Goal: Obtain resource: Download file/media

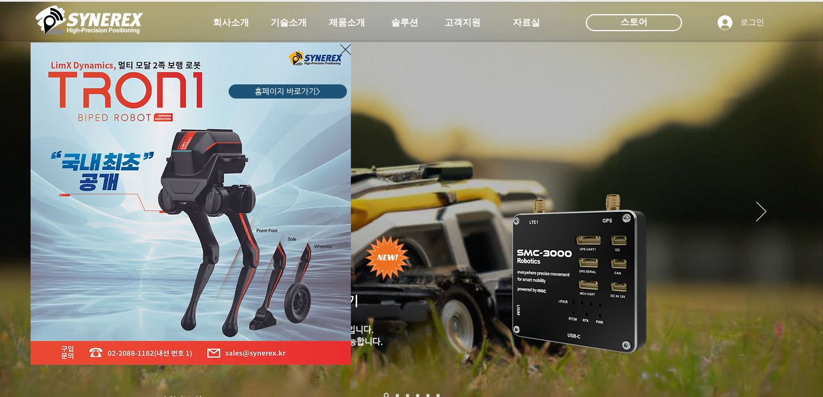
click at [343, 49] on icon "사이트로 돌아가기" at bounding box center [345, 49] width 11 height 14
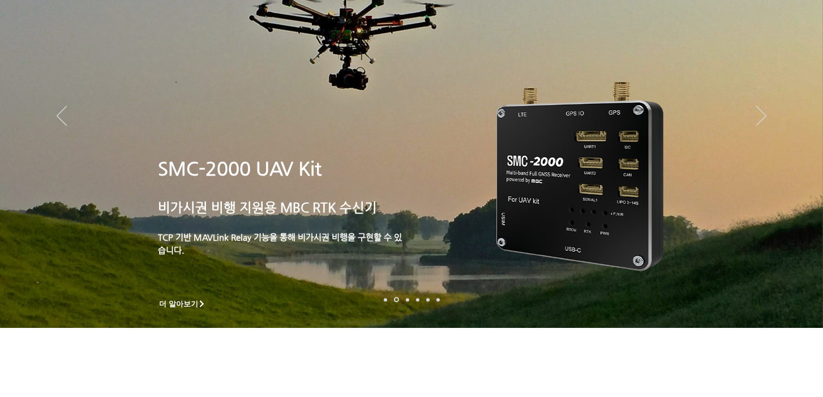
scroll to position [97, 0]
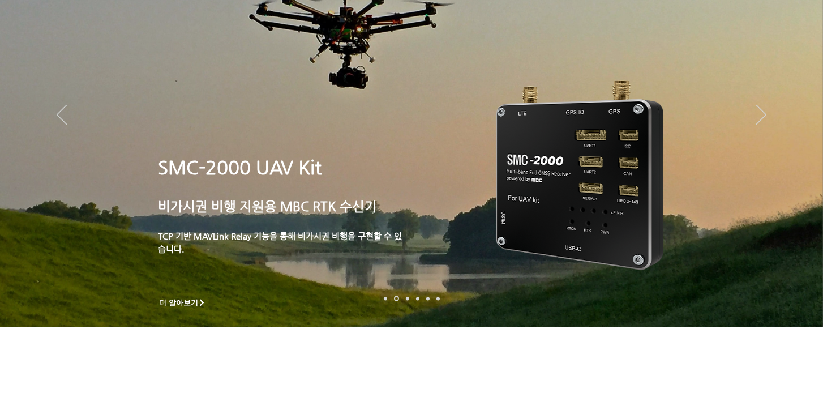
click at [400, 162] on p "SMC-2000 UAV Kit" at bounding box center [281, 168] width 246 height 29
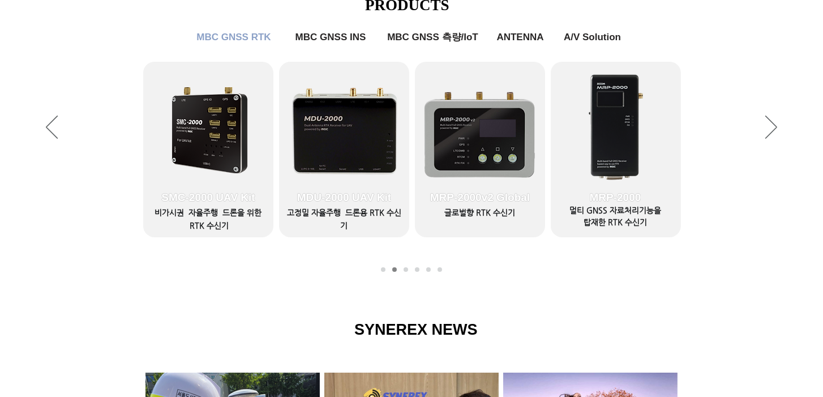
scroll to position [550, 0]
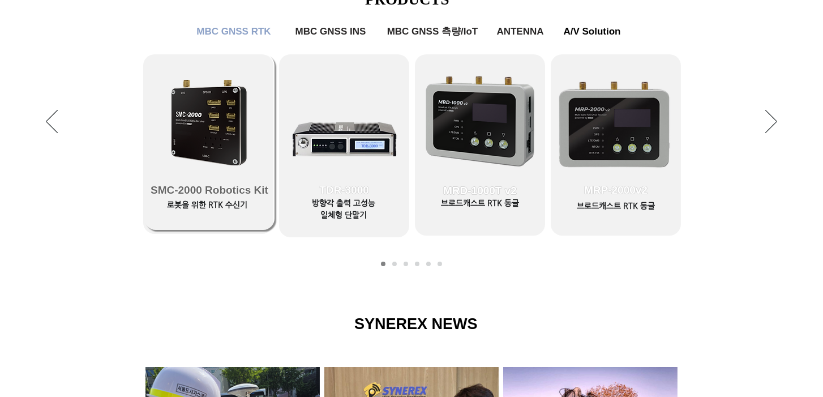
click at [236, 148] on link "SMC-2000 Robotics Kit" at bounding box center [209, 141] width 130 height 175
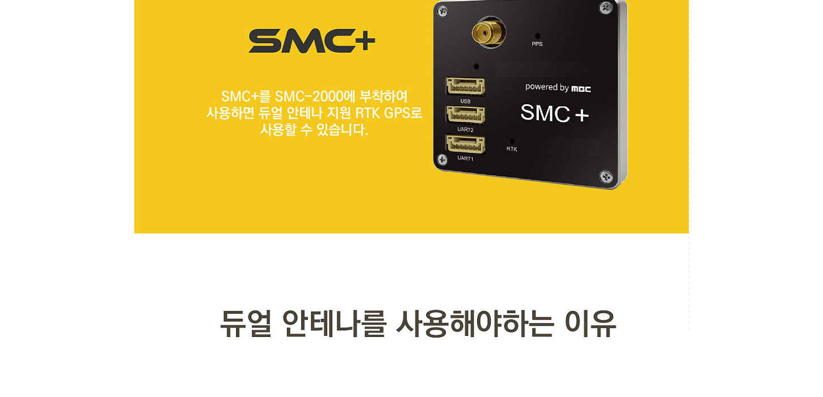
scroll to position [4851, 0]
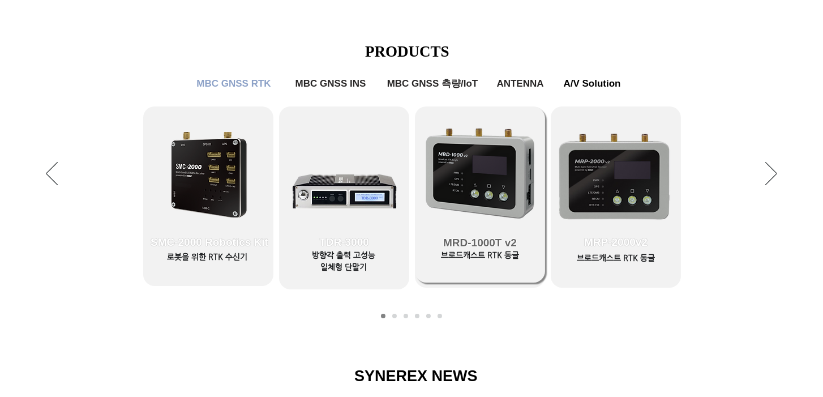
scroll to position [485, 0]
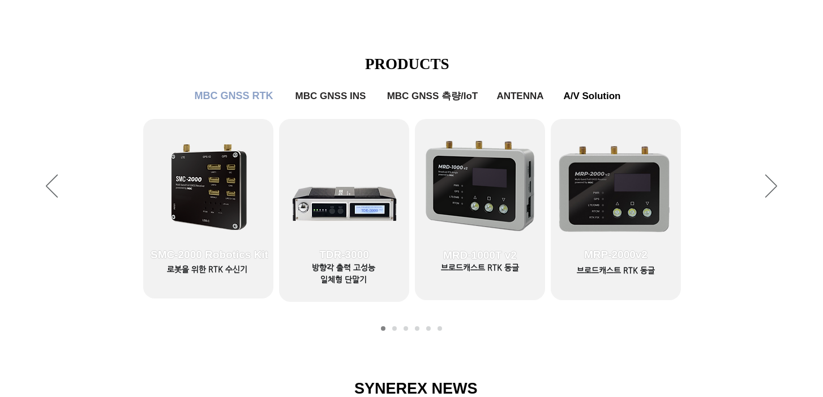
click at [244, 97] on span "MBC GNSS RTK" at bounding box center [234, 96] width 79 height 12
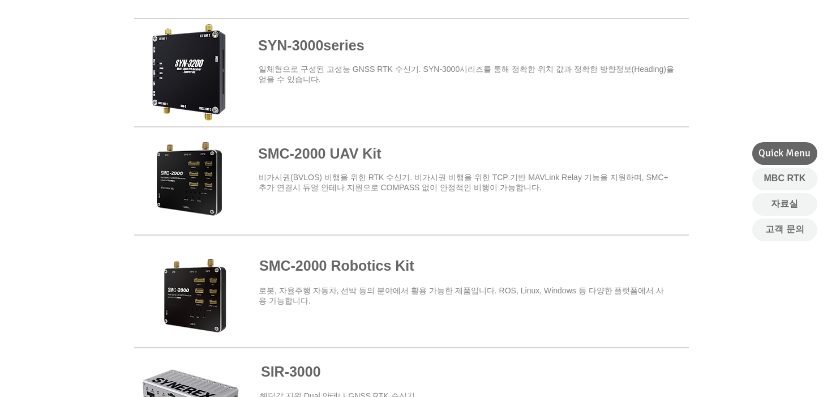
scroll to position [485, 0]
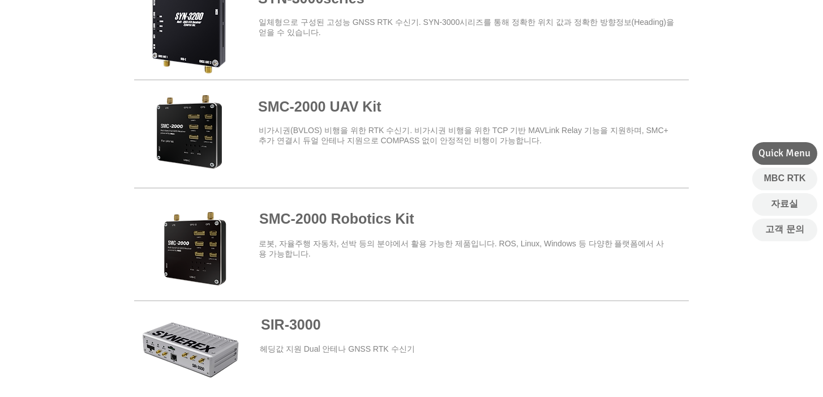
click at [344, 110] on span at bounding box center [411, 131] width 555 height 99
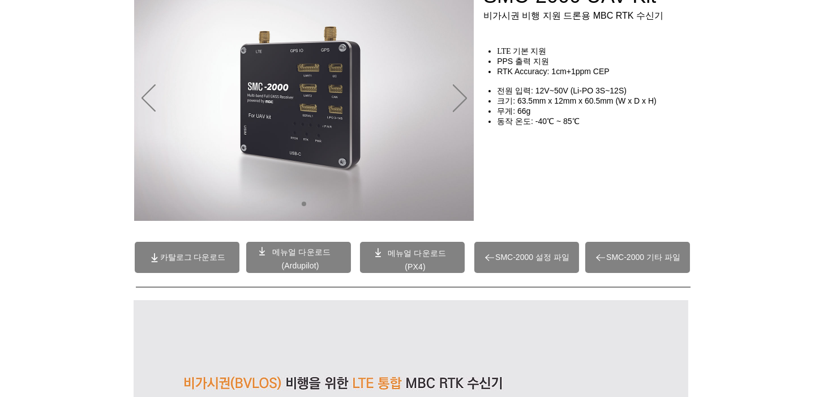
scroll to position [129, 0]
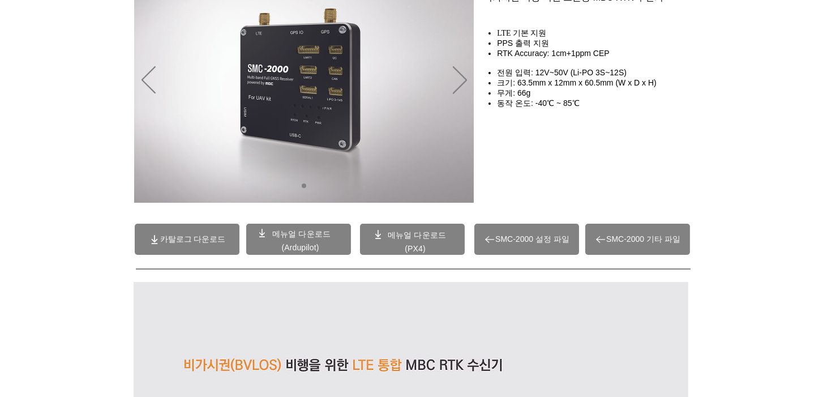
click at [384, 239] on p "메뉴얼 다운로드" at bounding box center [417, 235] width 76 height 10
click at [388, 234] on span "메뉴얼 다운로드" at bounding box center [417, 234] width 58 height 9
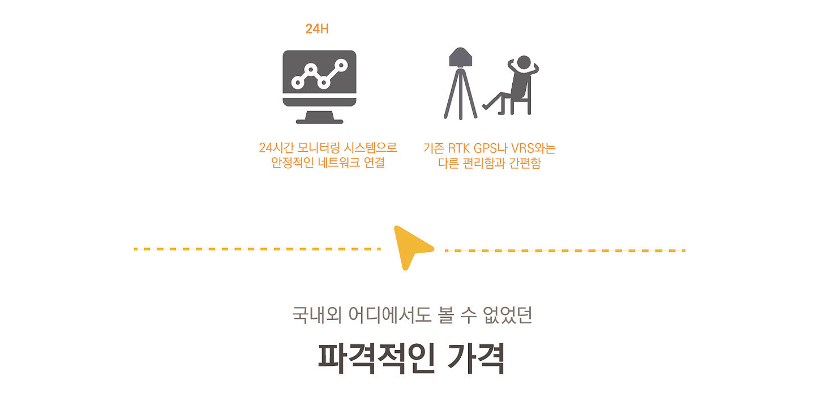
scroll to position [1617, 0]
